Goal: Transaction & Acquisition: Download file/media

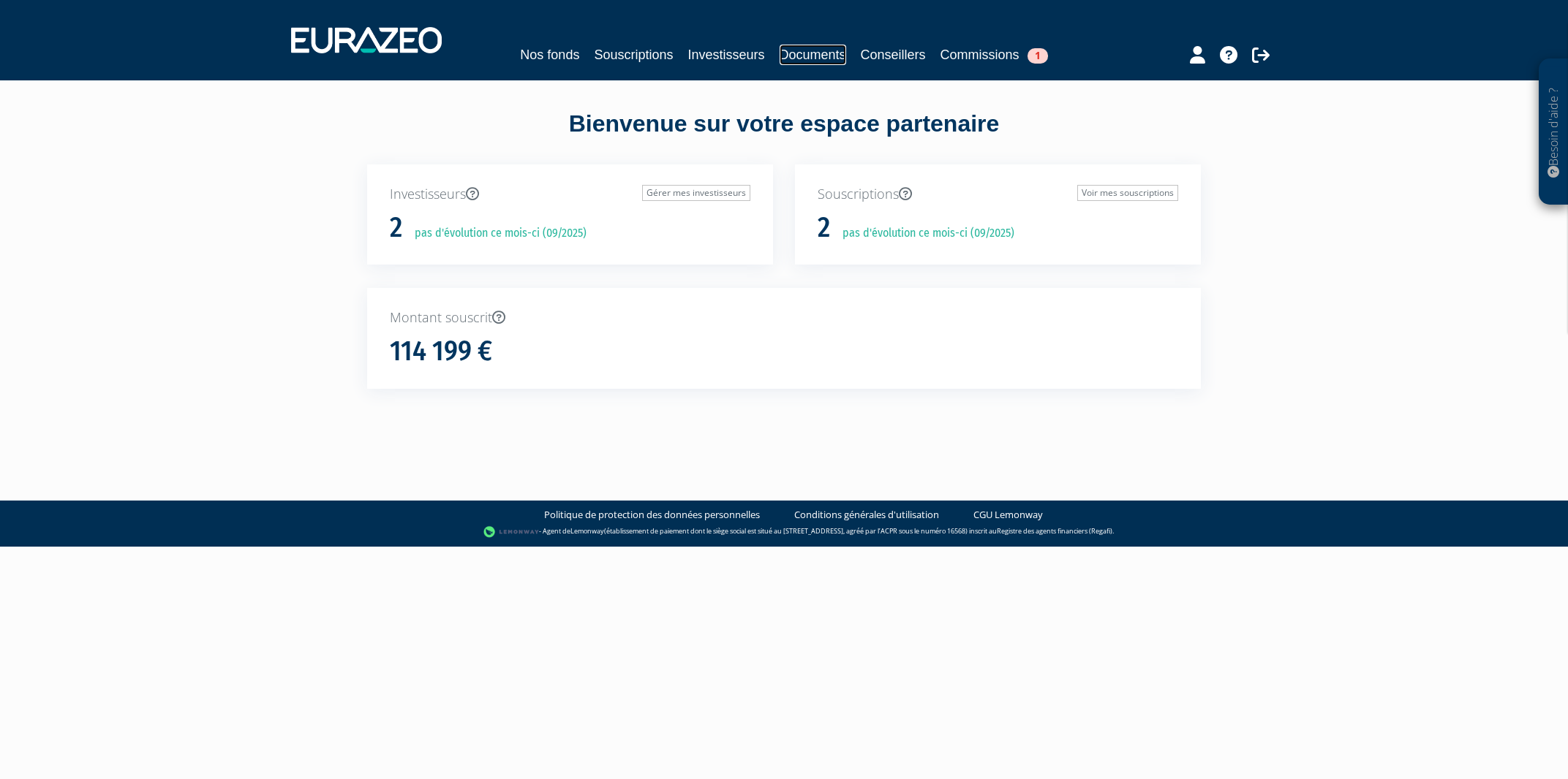
click at [798, 61] on link "Documents" at bounding box center [812, 54] width 66 height 20
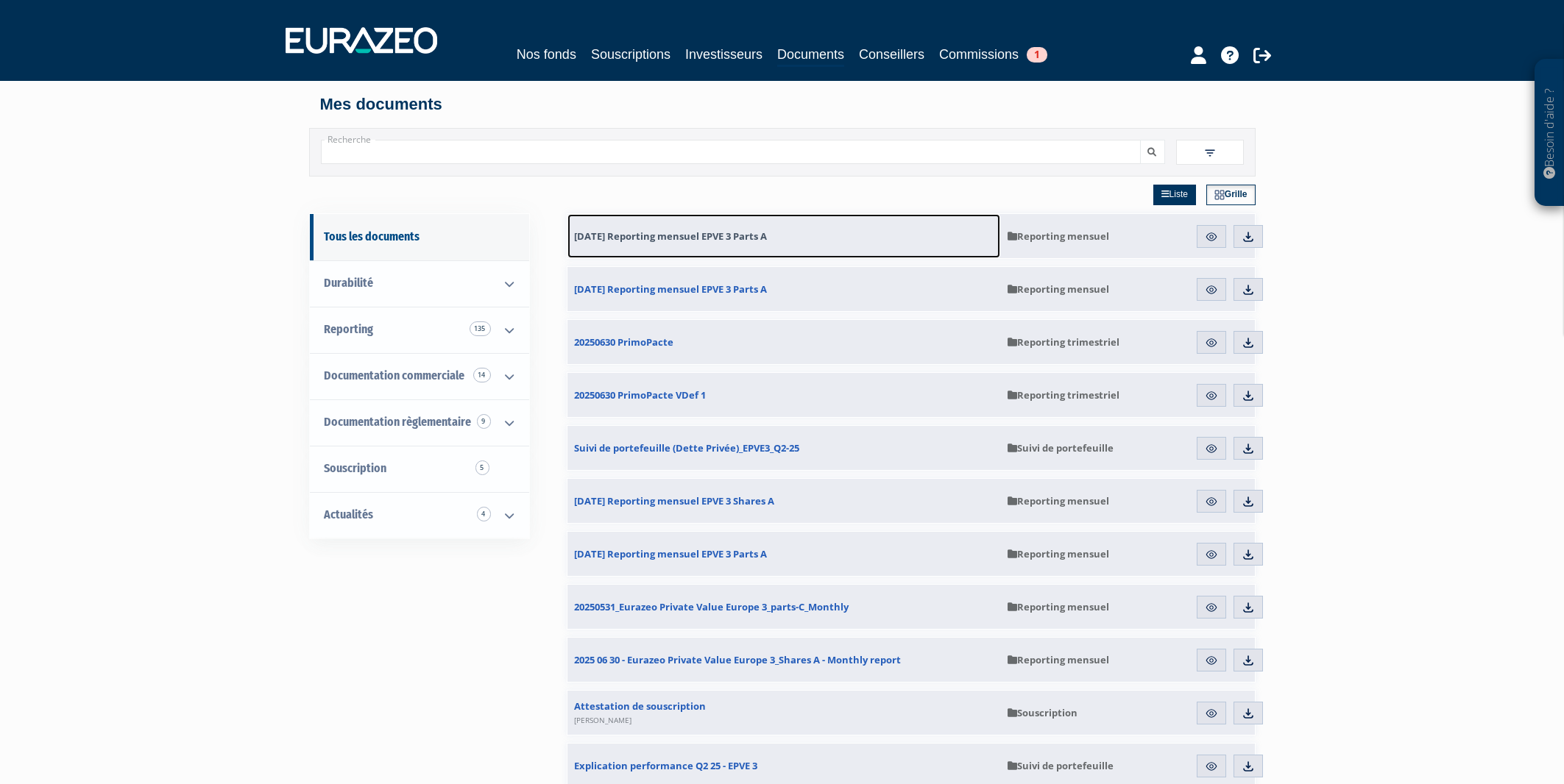
click at [718, 238] on span "31.07.2025 Reporting mensuel EPVE 3 Parts A" at bounding box center [671, 236] width 192 height 13
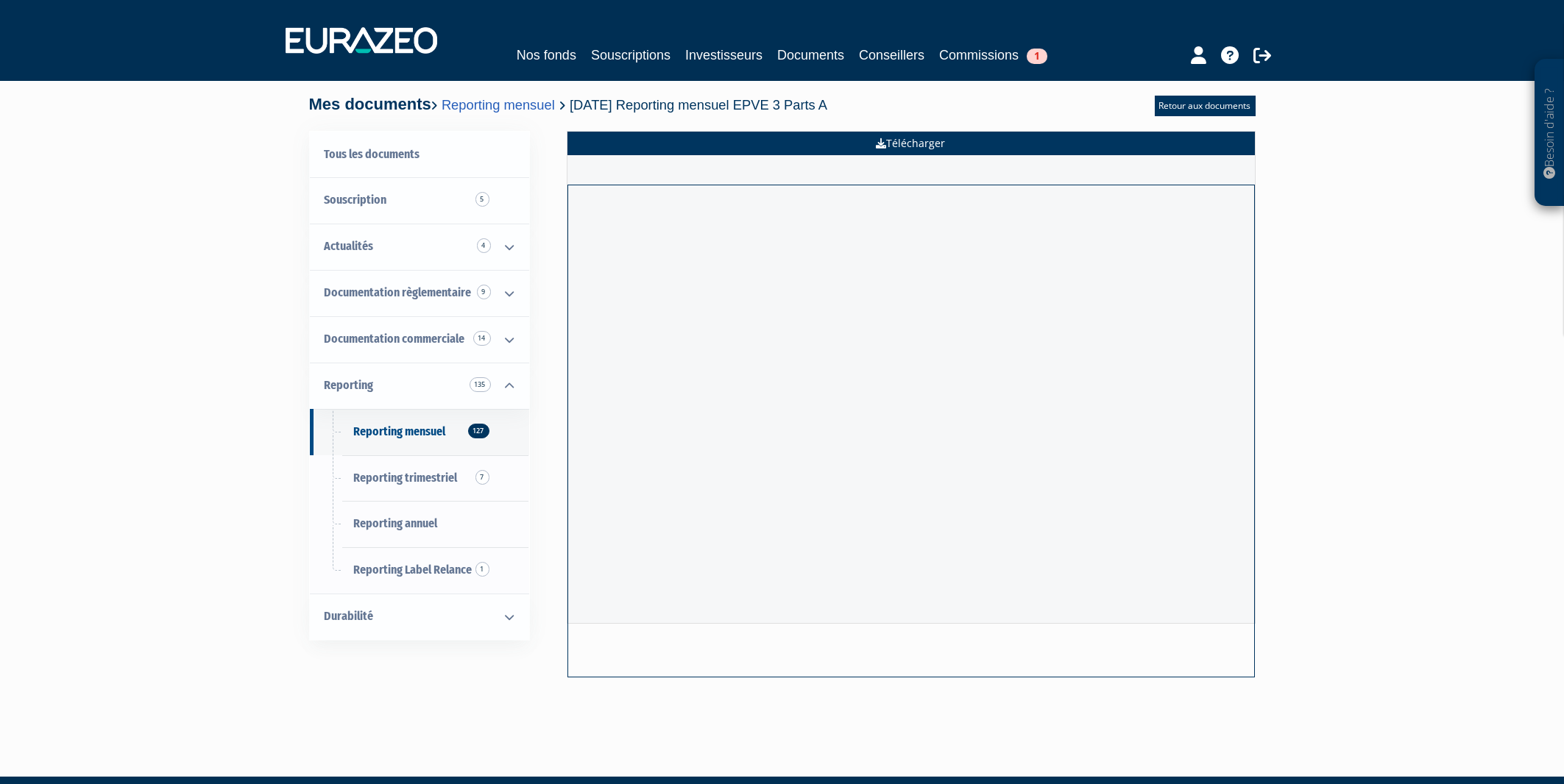
click at [904, 146] on link "Télécharger" at bounding box center [911, 144] width 687 height 24
